Goal: Information Seeking & Learning: Find specific fact

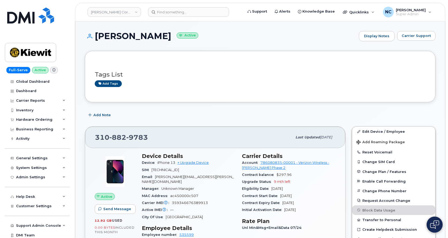
scroll to position [80, 0]
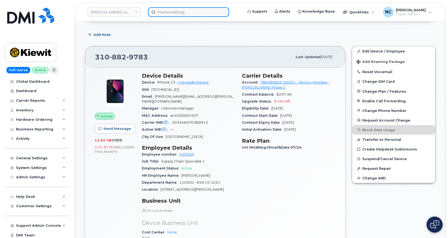
click at [191, 7] on input at bounding box center [188, 12] width 81 height 10
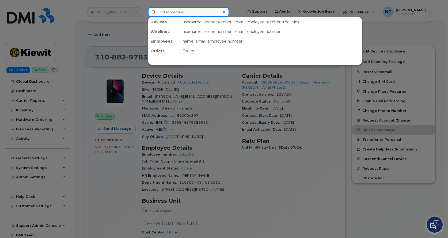
paste input "330-760-9091"
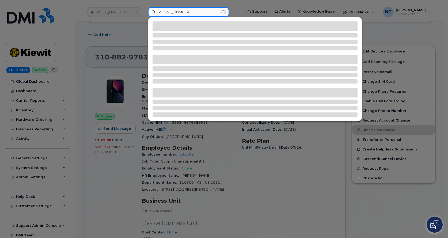
type input "330-760-9091"
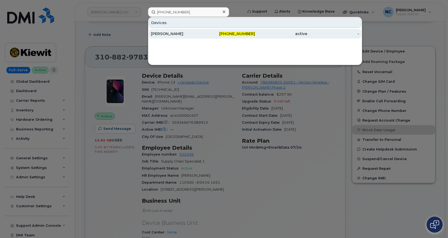
click at [192, 36] on div "[PERSON_NAME]" at bounding box center [177, 33] width 52 height 5
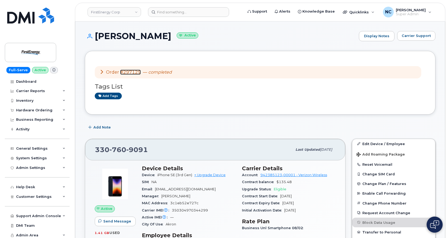
click at [137, 70] on link "#297129" at bounding box center [130, 72] width 21 height 5
click at [170, 15] on input at bounding box center [188, 12] width 81 height 10
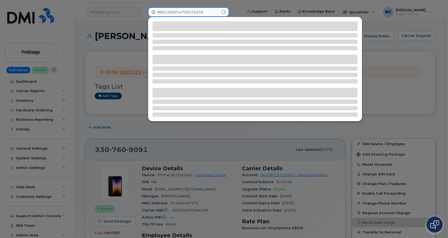
type input "8901260254726575250"
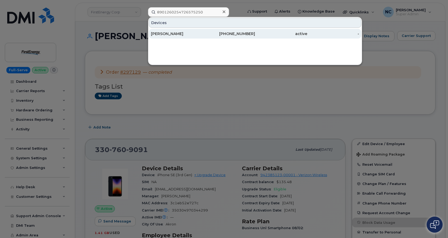
click at [210, 32] on div "864-386-6514" at bounding box center [229, 33] width 52 height 5
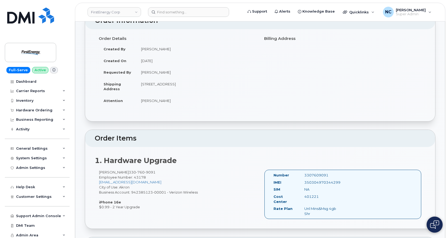
scroll to position [80, 0]
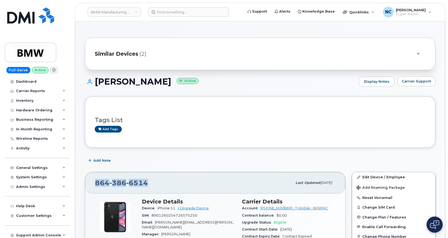
drag, startPoint x: 148, startPoint y: 180, endPoint x: 92, endPoint y: 181, distance: 55.9
click at [92, 181] on div "864 386 6514 Last updated Aug 13, 2025" at bounding box center [215, 182] width 260 height 21
copy span "864 386 6514"
drag, startPoint x: 153, startPoint y: 81, endPoint x: 114, endPoint y: 85, distance: 39.5
click at [114, 85] on h1 "Paul Jefferies Active" at bounding box center [220, 81] width 271 height 9
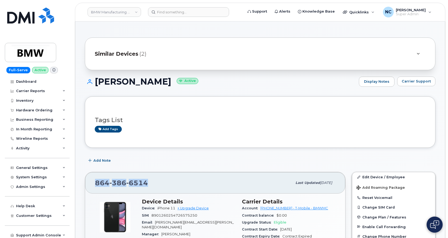
drag, startPoint x: 156, startPoint y: 84, endPoint x: 98, endPoint y: 78, distance: 58.3
click at [98, 78] on h1 "Paul Jefferies Active" at bounding box center [220, 81] width 271 height 9
copy h1 "Paul Jefferies"
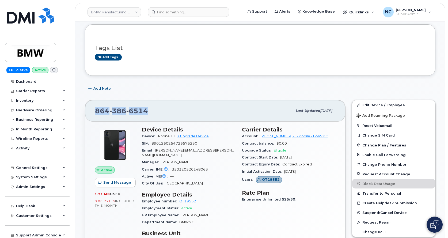
scroll to position [80, 0]
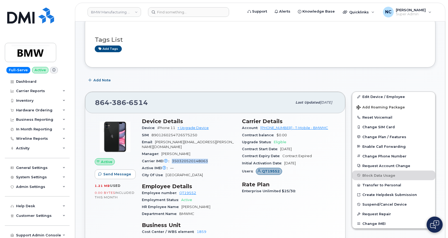
drag, startPoint x: 214, startPoint y: 155, endPoint x: 172, endPoint y: 156, distance: 42.0
click at [172, 158] on div "Carrier IMEI Carrier IMEI is reported during the last billing cycle or change o…" at bounding box center [189, 161] width 94 height 7
copy span "350320520148063"
click at [313, 146] on div "Contract Start Date Nov 05, 2021" at bounding box center [289, 149] width 94 height 7
drag, startPoint x: 317, startPoint y: 155, endPoint x: 303, endPoint y: 152, distance: 15.1
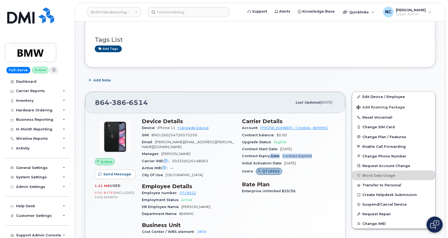
click at [271, 155] on div "Contract Expiry Date Contract Expired" at bounding box center [289, 156] width 94 height 7
click at [303, 152] on div "Contract Start Date Nov 05, 2021" at bounding box center [289, 149] width 94 height 7
drag, startPoint x: 310, startPoint y: 148, endPoint x: 242, endPoint y: 148, distance: 67.2
click at [242, 148] on div "Carrier Details Account 972523090 - T-Mobile - BMWMC Contract balance $0.00 Upg…" at bounding box center [289, 179] width 100 height 128
copy div "Contract Start Date Nov 05, 2021"
